Goal: Find specific page/section: Find specific page/section

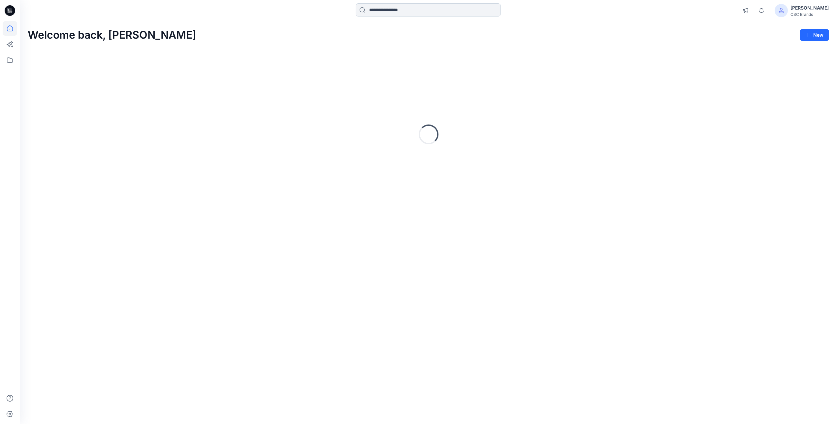
click at [402, 10] on input at bounding box center [428, 9] width 145 height 13
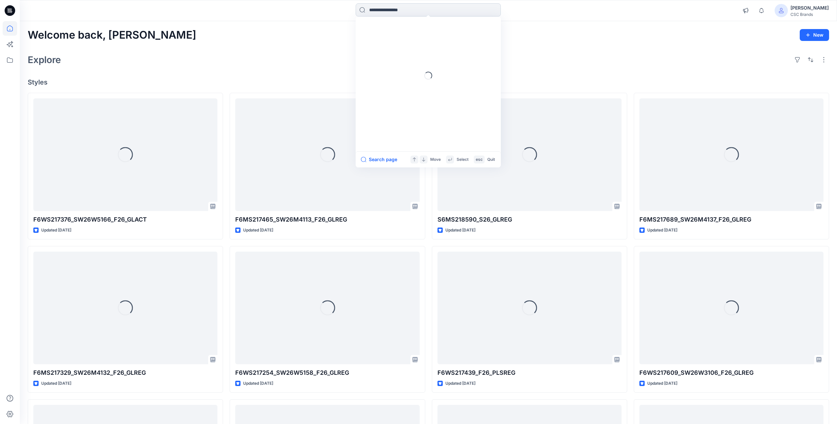
paste input "**********"
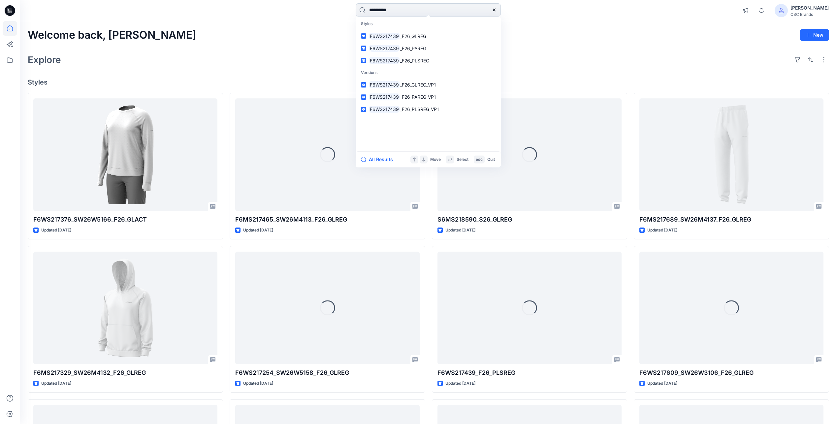
type input "**********"
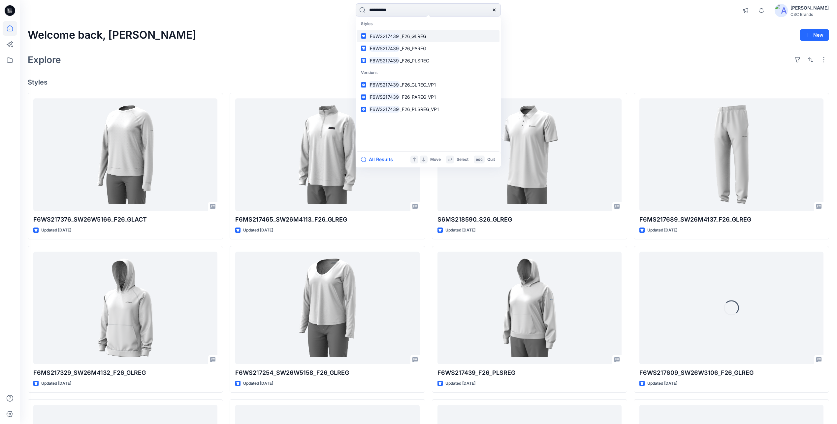
click at [407, 34] on span "_F26_GLREG" at bounding box center [413, 36] width 26 height 6
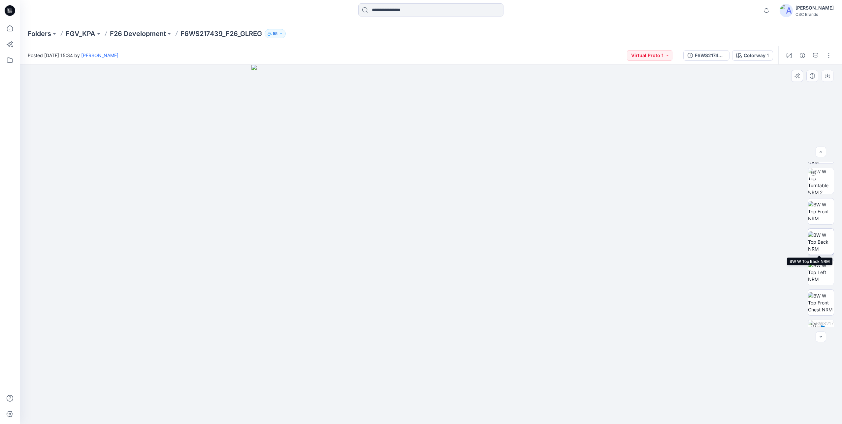
scroll to position [99, 0]
click at [829, 193] on img at bounding box center [821, 197] width 26 height 21
click at [822, 229] on img at bounding box center [821, 227] width 26 height 21
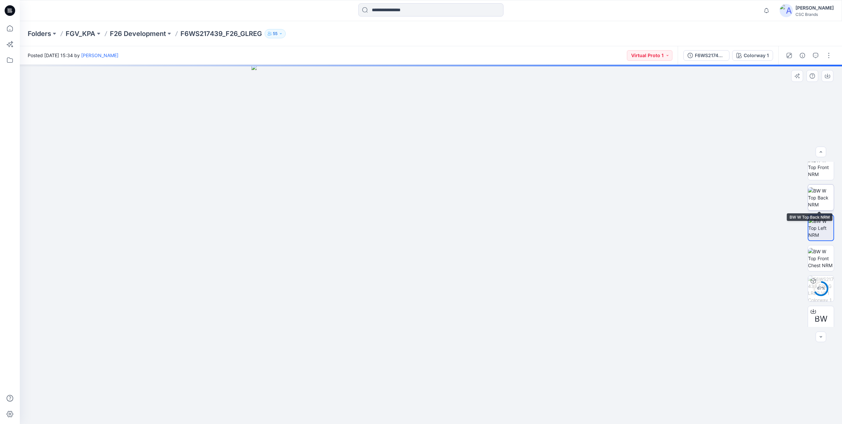
click at [818, 199] on img at bounding box center [821, 197] width 26 height 21
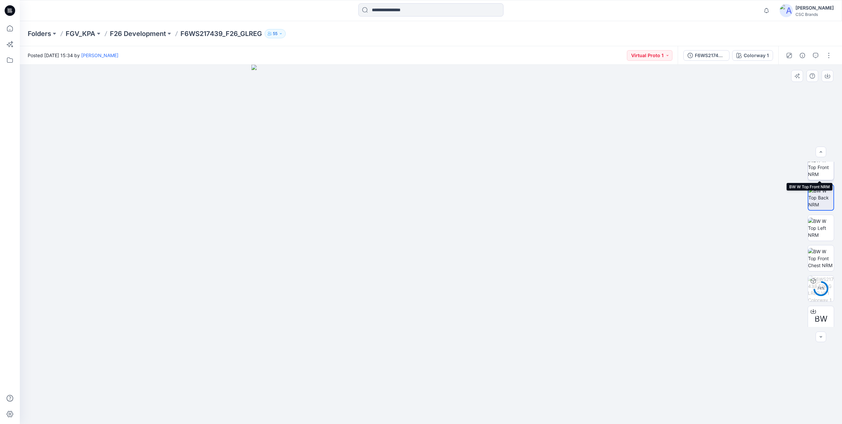
click at [817, 175] on img at bounding box center [821, 167] width 26 height 21
click at [822, 218] on img at bounding box center [821, 225] width 26 height 21
click at [814, 197] on img at bounding box center [821, 194] width 26 height 21
click at [821, 174] on img at bounding box center [821, 164] width 26 height 26
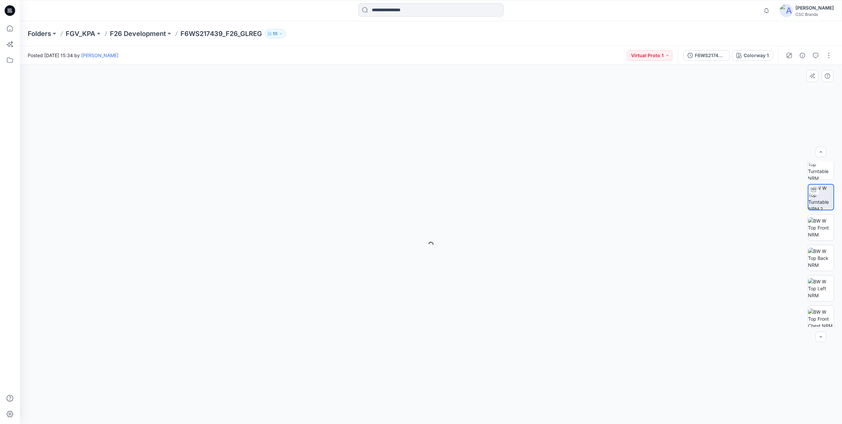
scroll to position [0, 0]
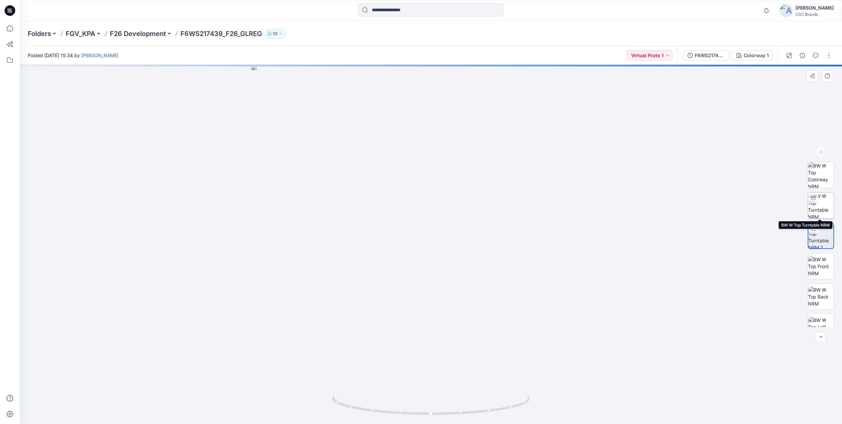
click at [820, 207] on img at bounding box center [821, 205] width 26 height 26
click at [816, 176] on img at bounding box center [821, 175] width 26 height 26
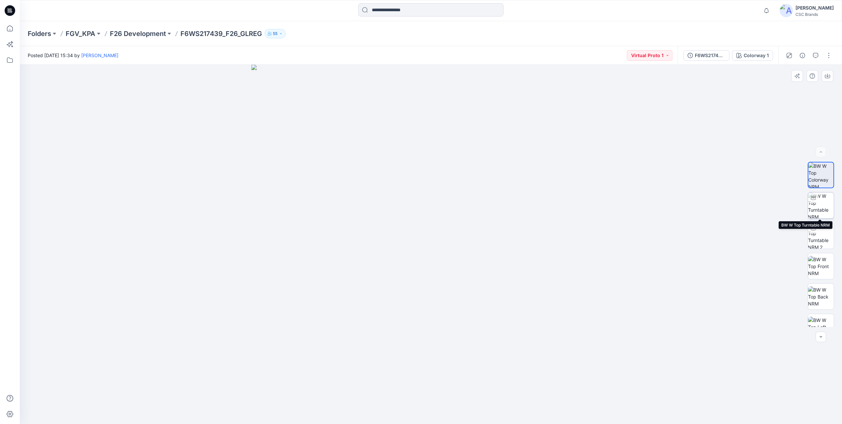
click at [815, 204] on img at bounding box center [821, 205] width 26 height 26
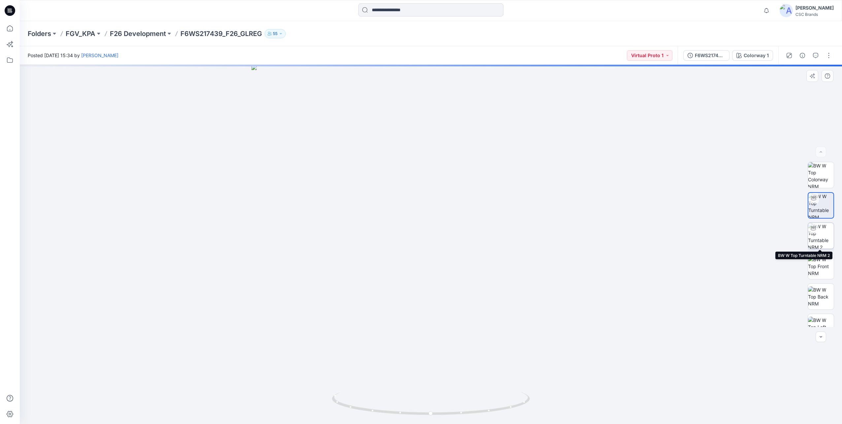
click at [813, 226] on icon at bounding box center [813, 227] width 5 height 5
click at [817, 262] on img at bounding box center [821, 266] width 26 height 21
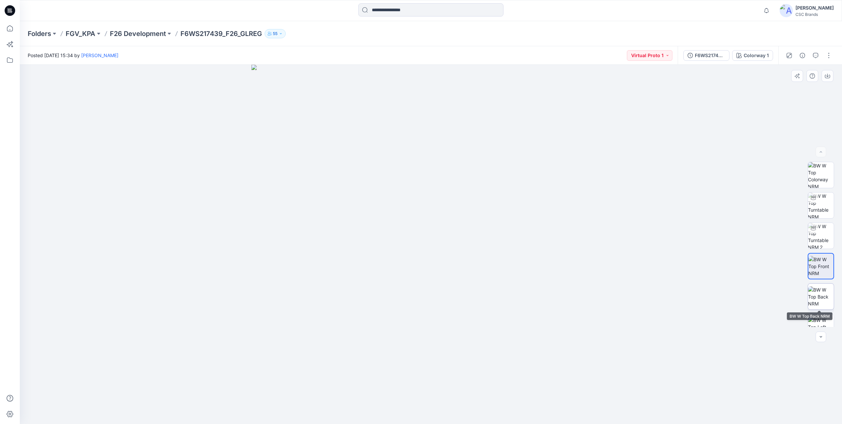
click at [817, 292] on img at bounding box center [821, 296] width 26 height 21
click at [818, 321] on img at bounding box center [821, 326] width 26 height 21
